Goal: Task Accomplishment & Management: Complete application form

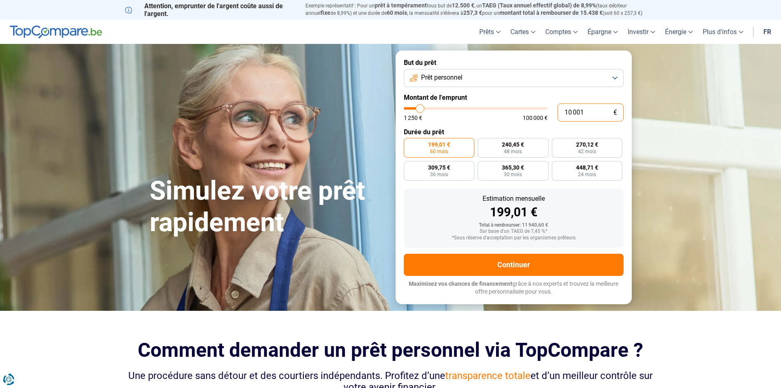
click at [565, 112] on input "10 001" at bounding box center [591, 112] width 66 height 18
drag, startPoint x: 584, startPoint y: 110, endPoint x: 546, endPoint y: 109, distance: 37.8
click at [546, 109] on div "10 001 € 1 250 € 100 000 €" at bounding box center [514, 112] width 220 height 18
type input "10000"
radio input "true"
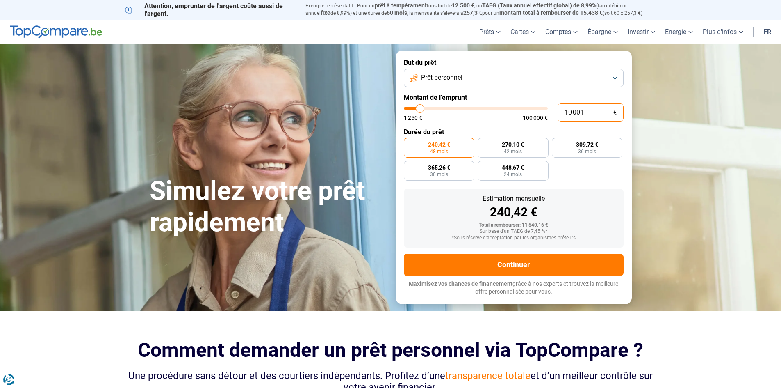
type input "2"
type input "1250"
type input "21"
type input "1250"
type input "210"
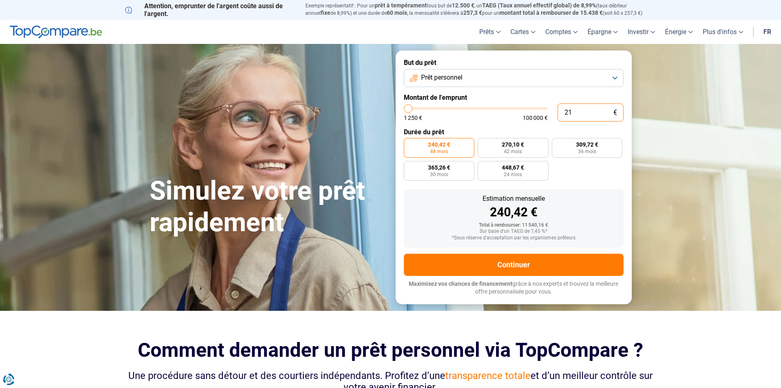
type input "1250"
type input "2 100"
type input "2000"
type input "21 000"
type input "21000"
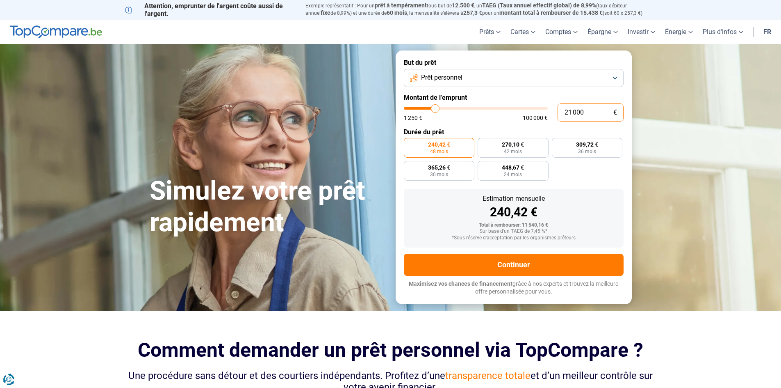
type input "21 000"
radio input "false"
click at [616, 175] on div "246,08 € 120 mois 288,48 € 96 mois 319,08 € 84 mois 360,12 € 72 mois 417,88 € 6…" at bounding box center [514, 159] width 220 height 43
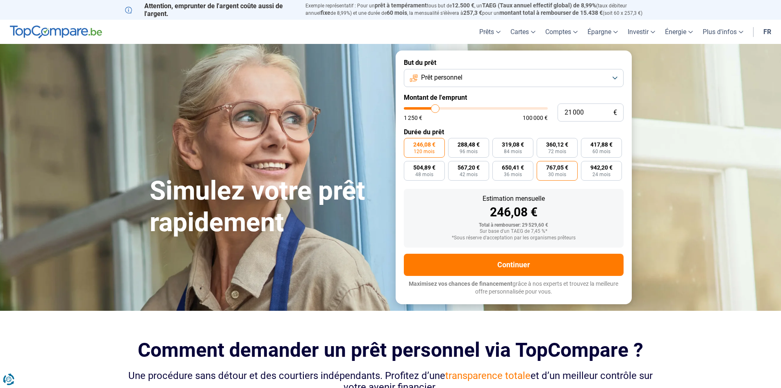
click at [554, 168] on span "767,05 €" at bounding box center [557, 167] width 22 height 6
click at [542, 166] on input "767,05 € 30 mois" at bounding box center [539, 163] width 5 height 5
radio input "true"
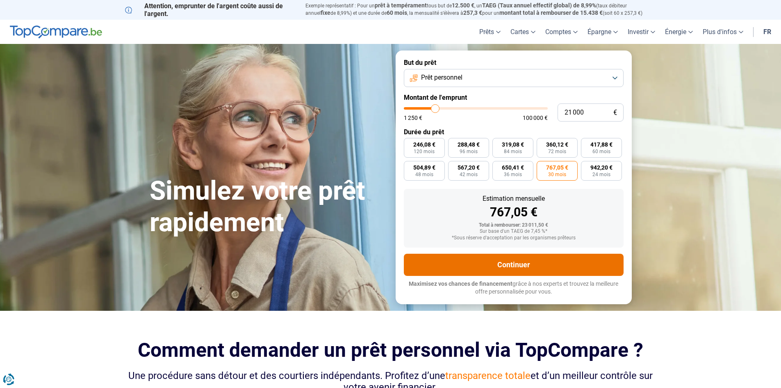
click at [520, 266] on button "Continuer" at bounding box center [514, 264] width 220 height 22
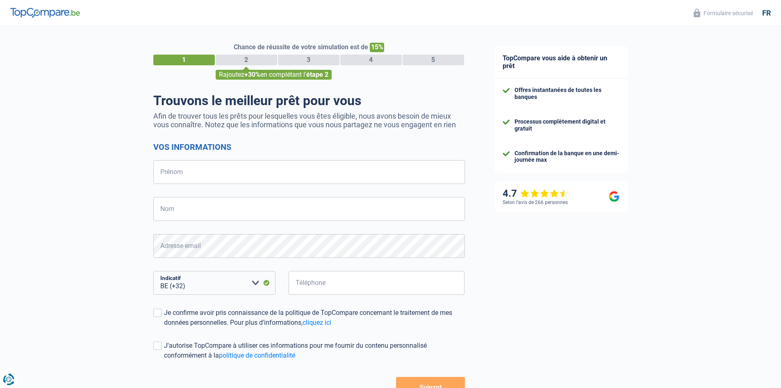
select select "32"
